Goal: Information Seeking & Learning: Learn about a topic

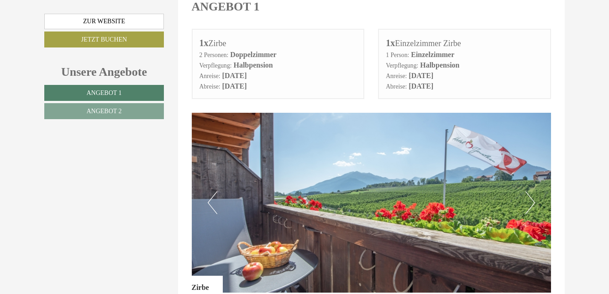
scroll to position [431, 0]
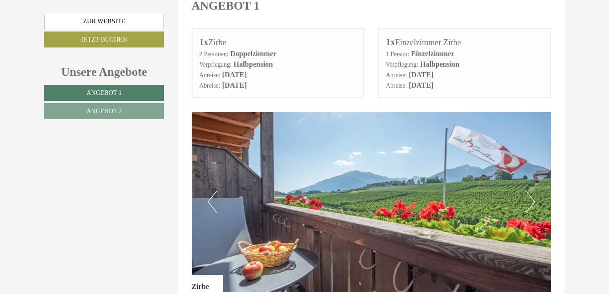
click at [540, 192] on img at bounding box center [372, 202] width 360 height 180
click at [533, 195] on button "Next" at bounding box center [531, 201] width 10 height 23
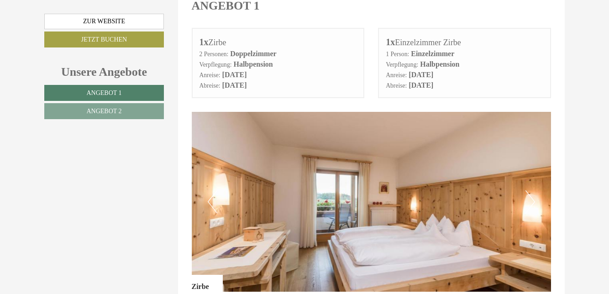
click at [533, 197] on button "Next" at bounding box center [531, 201] width 10 height 23
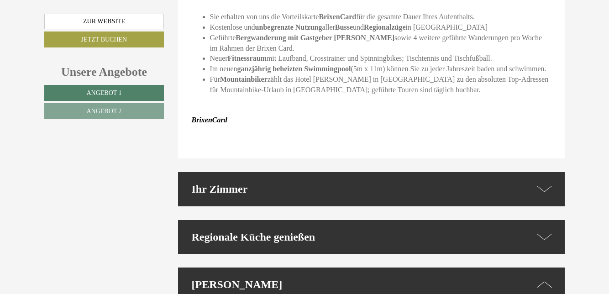
scroll to position [1991, 0]
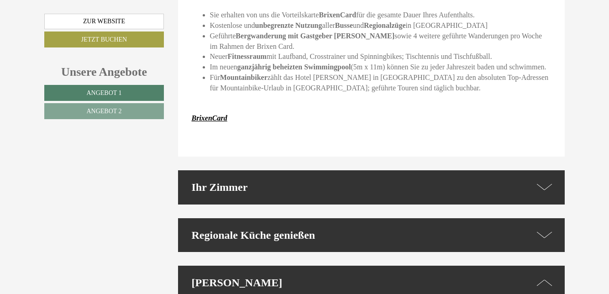
click at [546, 194] on icon at bounding box center [545, 187] width 16 height 13
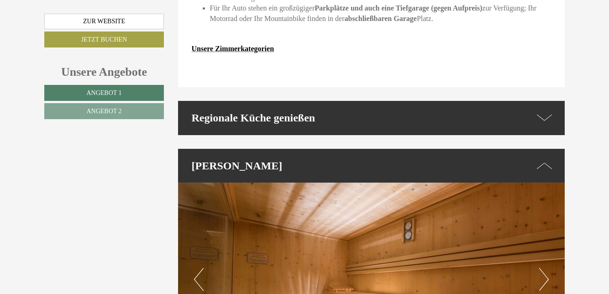
click at [552, 125] on icon at bounding box center [545, 117] width 16 height 13
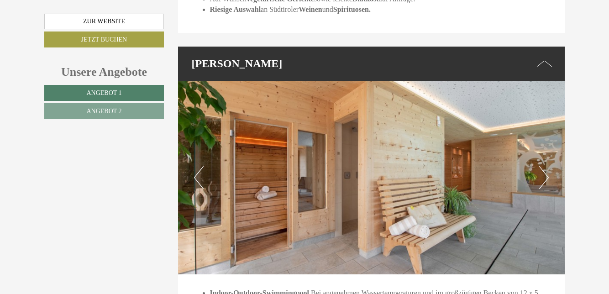
scroll to position [2713, 0]
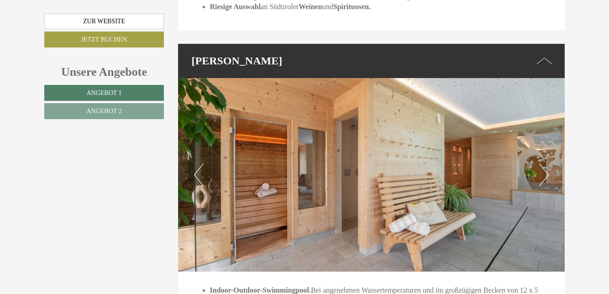
click at [551, 188] on img at bounding box center [371, 175] width 387 height 194
click at [550, 185] on img at bounding box center [371, 175] width 387 height 194
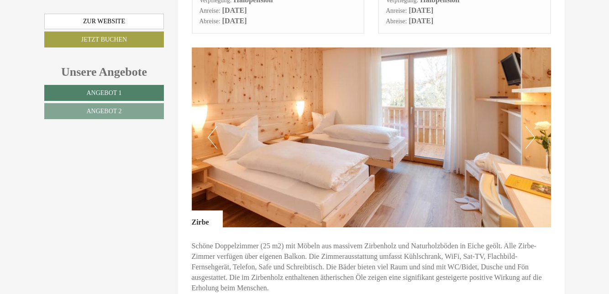
scroll to position [102, 0]
